Goal: Transaction & Acquisition: Purchase product/service

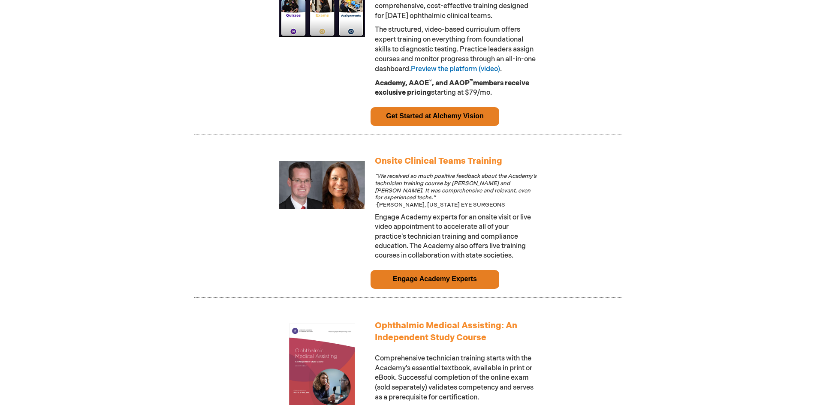
scroll to position [686, 0]
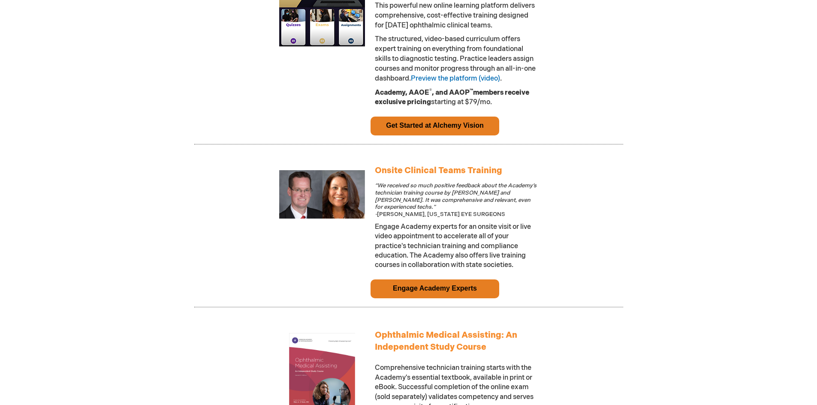
scroll to position [686, 0]
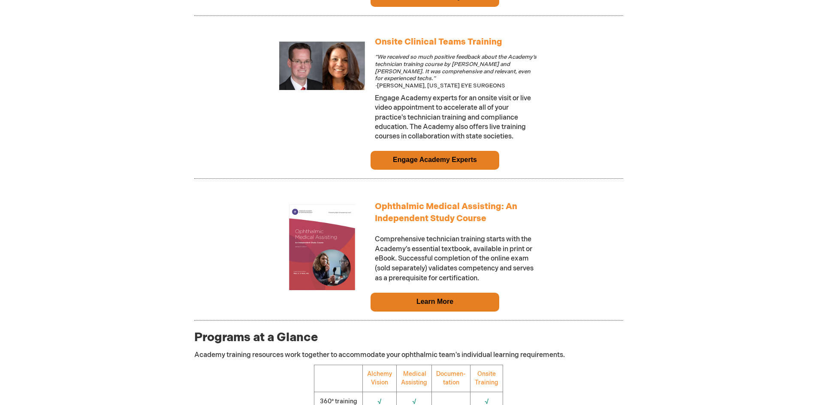
click at [452, 305] on link "Learn More" at bounding box center [434, 301] width 37 height 7
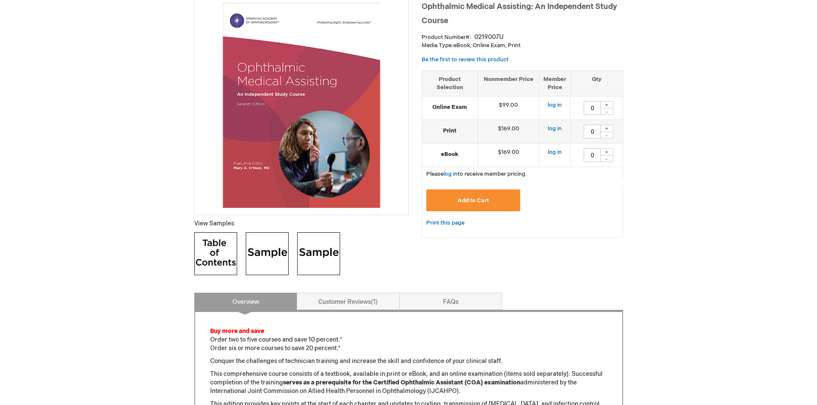
scroll to position [43, 0]
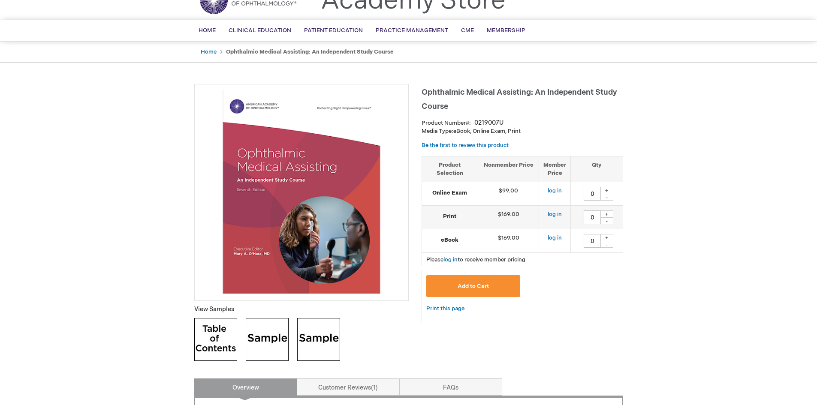
click at [607, 189] on div "+" at bounding box center [606, 190] width 13 height 7
type input "1"
click at [219, 339] on img at bounding box center [215, 339] width 43 height 43
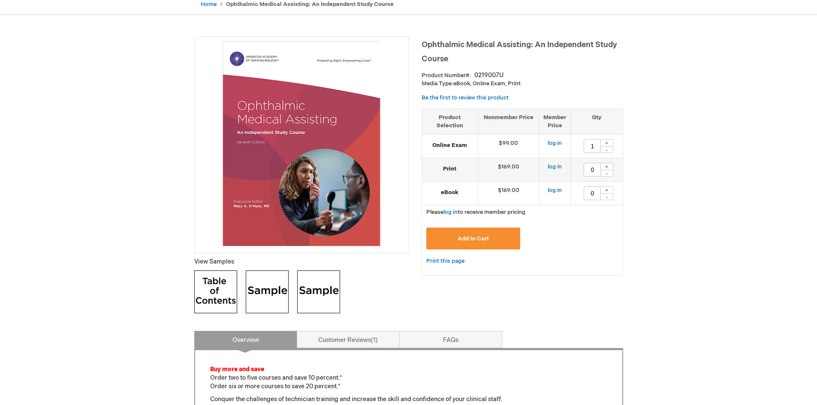
scroll to position [214, 0]
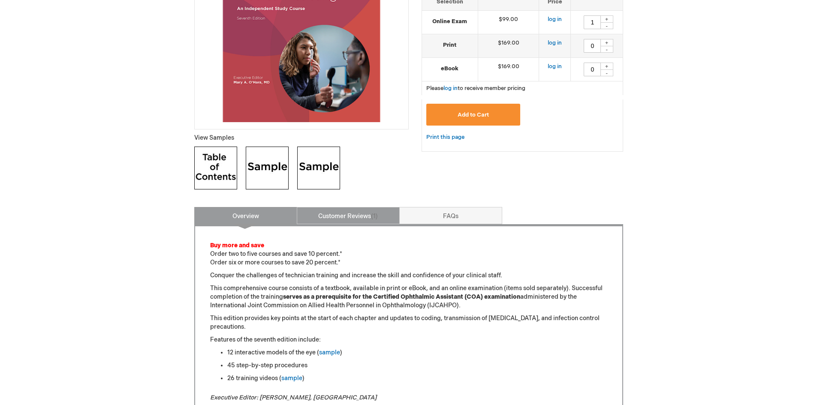
click at [343, 215] on link "Customer Reviews 1" at bounding box center [348, 215] width 103 height 17
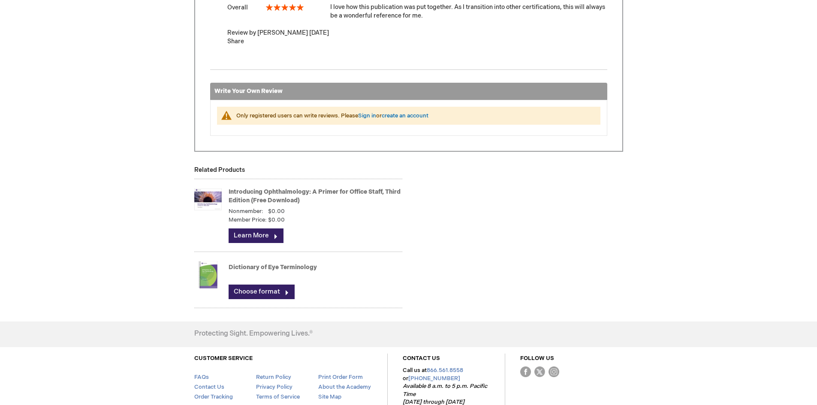
scroll to position [514, 0]
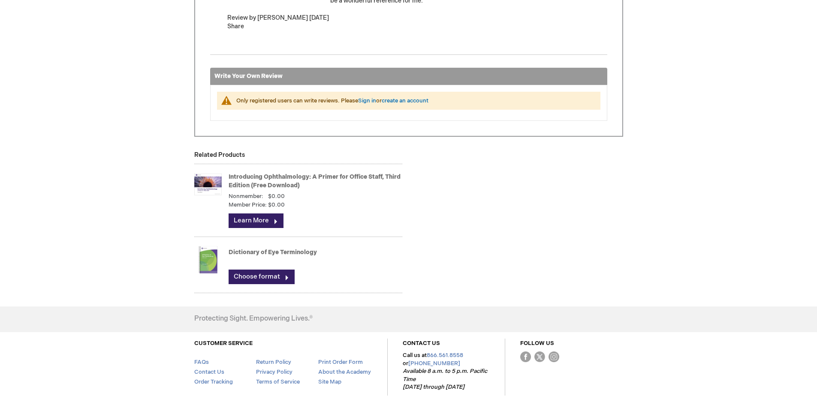
click at [269, 222] on link "Learn More" at bounding box center [255, 220] width 55 height 15
